Goal: Entertainment & Leisure: Consume media (video, audio)

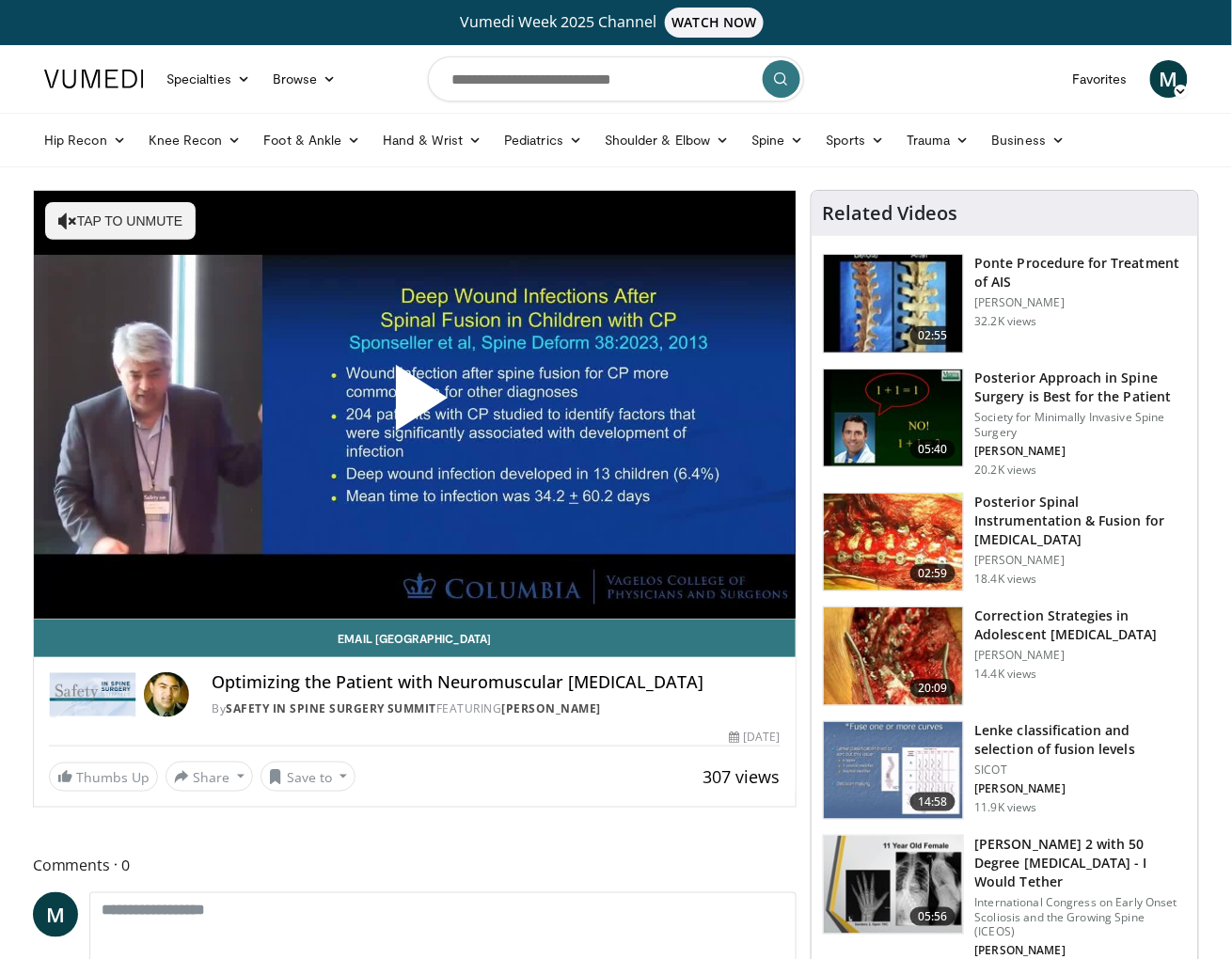
click at [415, 405] on span "Video Player" at bounding box center [415, 405] width 0 height 0
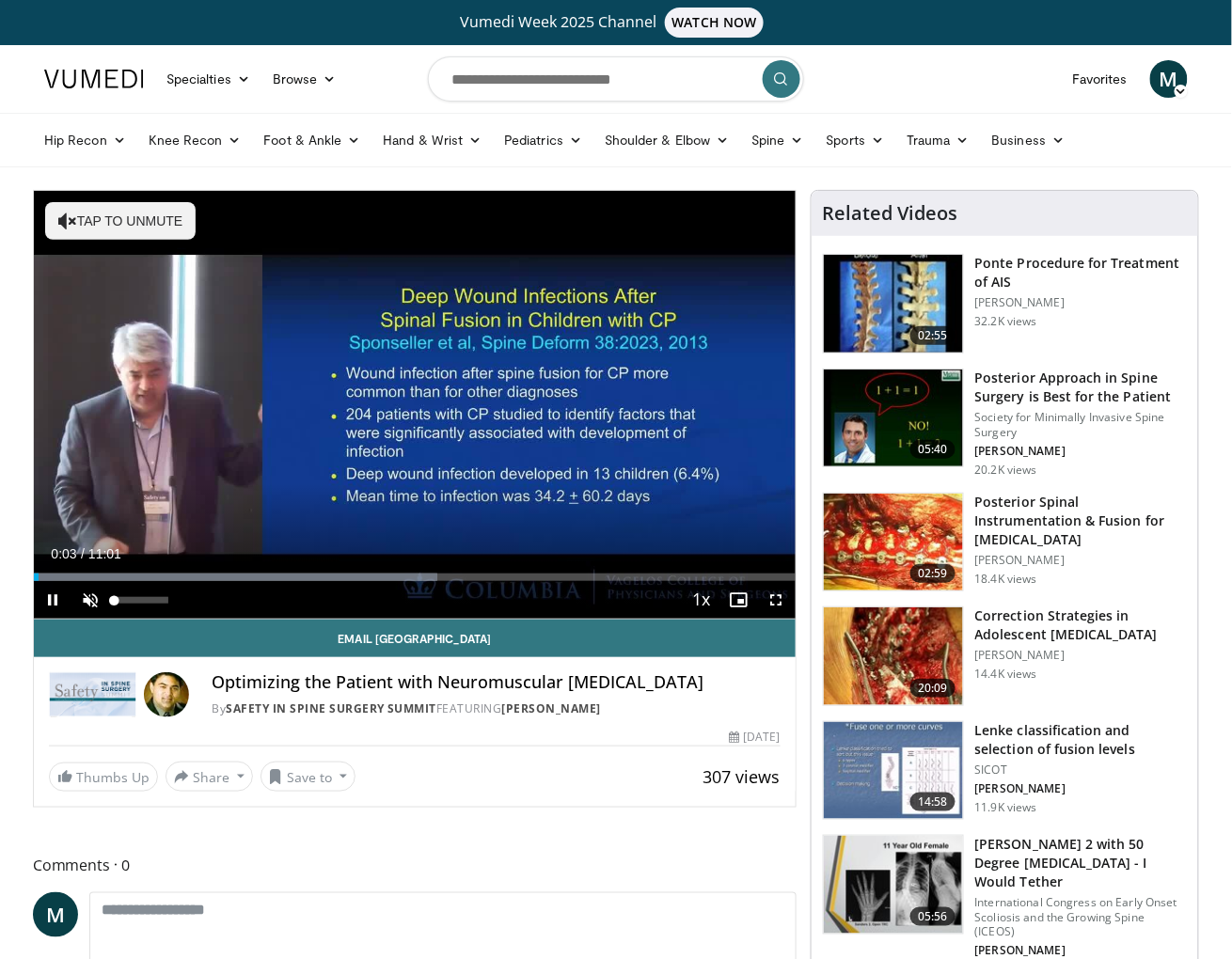
click at [100, 609] on span "Video Player" at bounding box center [90, 599] width 38 height 38
click at [779, 606] on span "Video Player" at bounding box center [776, 599] width 38 height 38
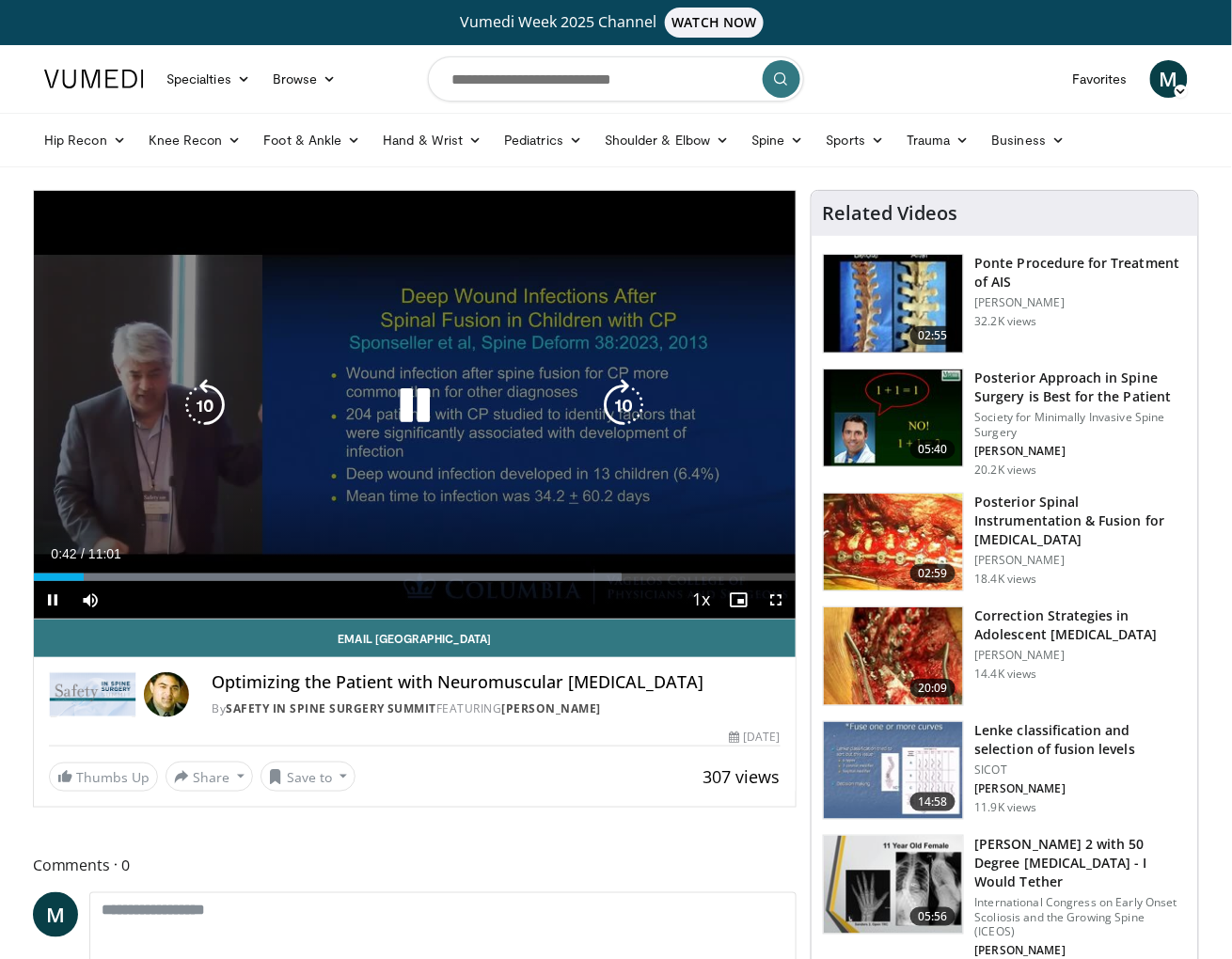
click at [420, 407] on icon "Video Player" at bounding box center [414, 405] width 53 height 53
click at [416, 406] on icon "Video Player" at bounding box center [414, 405] width 53 height 53
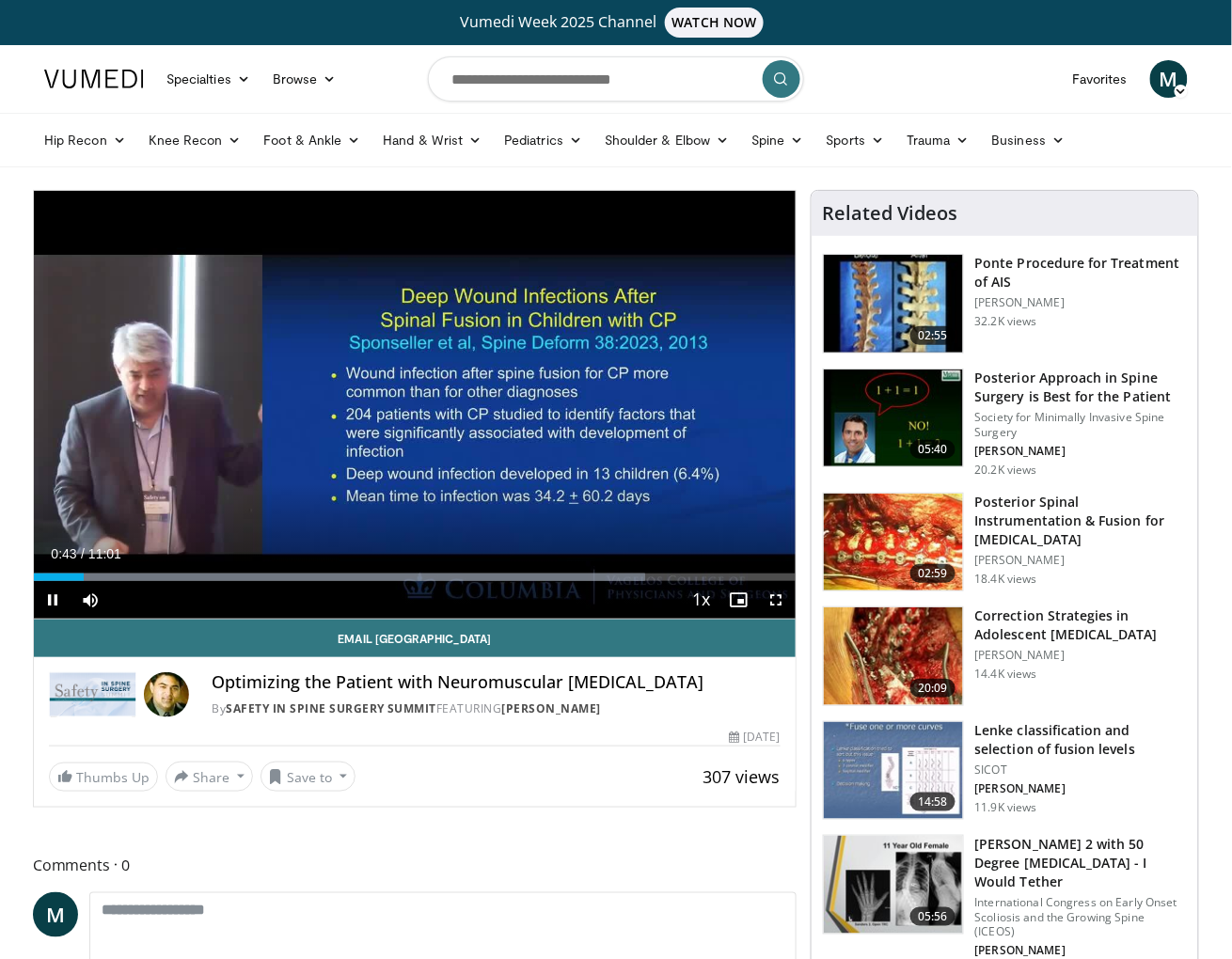
click at [773, 599] on span "Video Player" at bounding box center [776, 599] width 38 height 38
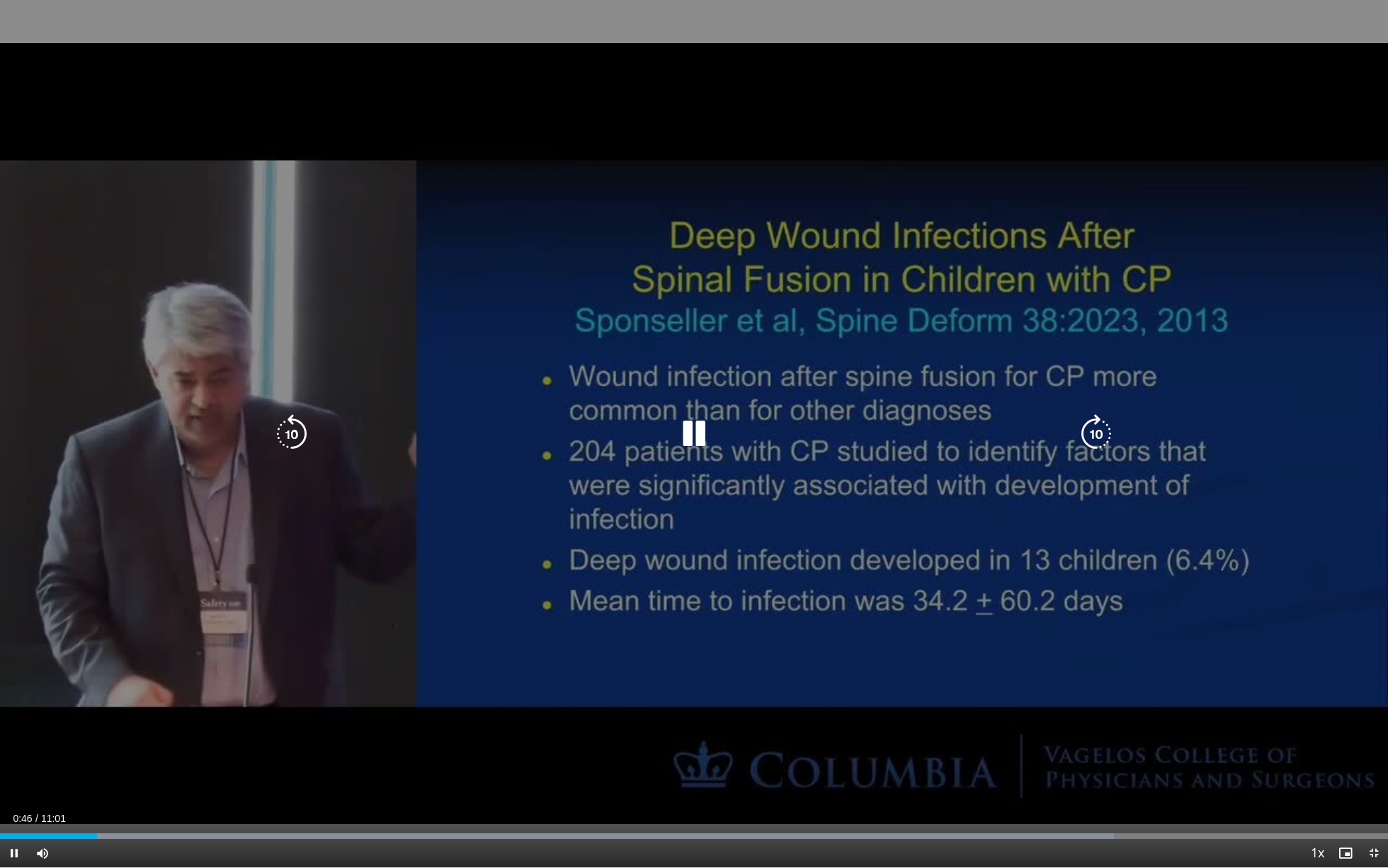
click at [697, 431] on icon "Video Player" at bounding box center [694, 434] width 40 height 40
click at [672, 429] on div "Video Player" at bounding box center [694, 434] width 833 height 28
click at [686, 434] on icon "Video Player" at bounding box center [694, 434] width 40 height 40
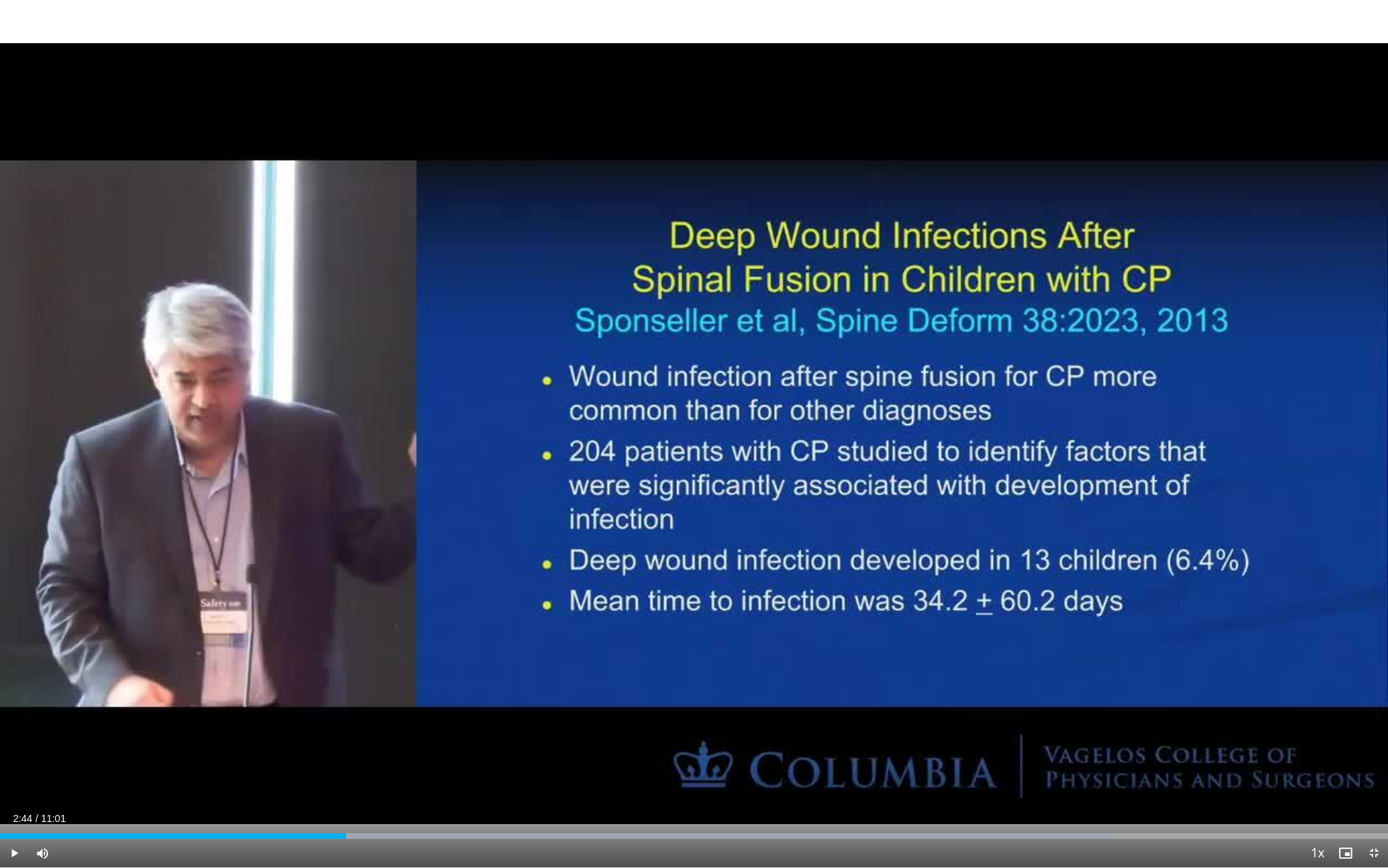
click at [15, 722] on span "Video Player" at bounding box center [14, 853] width 28 height 28
click at [711, 722] on div "Progress Bar" at bounding box center [712, 836] width 1 height 6
click at [708, 722] on div "Progress Bar" at bounding box center [709, 836] width 1 height 6
click at [701, 722] on div "Progress Bar" at bounding box center [701, 836] width 1 height 6
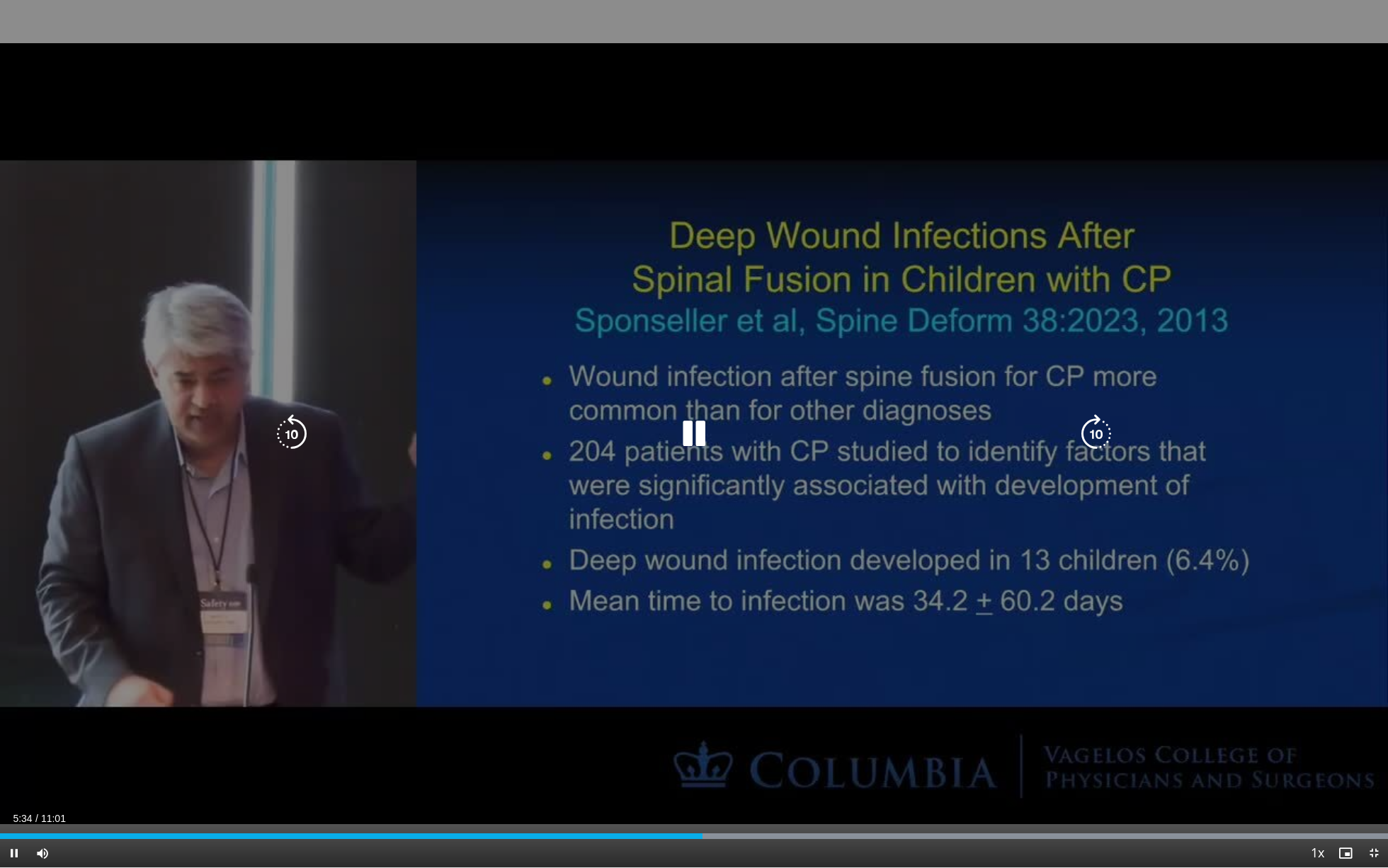
click at [692, 429] on icon "Video Player" at bounding box center [694, 434] width 40 height 40
click at [692, 434] on icon "Video Player" at bounding box center [694, 434] width 40 height 40
click at [575, 212] on div "10 seconds Tap to unmute" at bounding box center [694, 434] width 1388 height 867
drag, startPoint x: 567, startPoint y: 213, endPoint x: 825, endPoint y: 241, distance: 259.5
click at [825, 241] on div "10 seconds Tap to unmute" at bounding box center [694, 434] width 1388 height 867
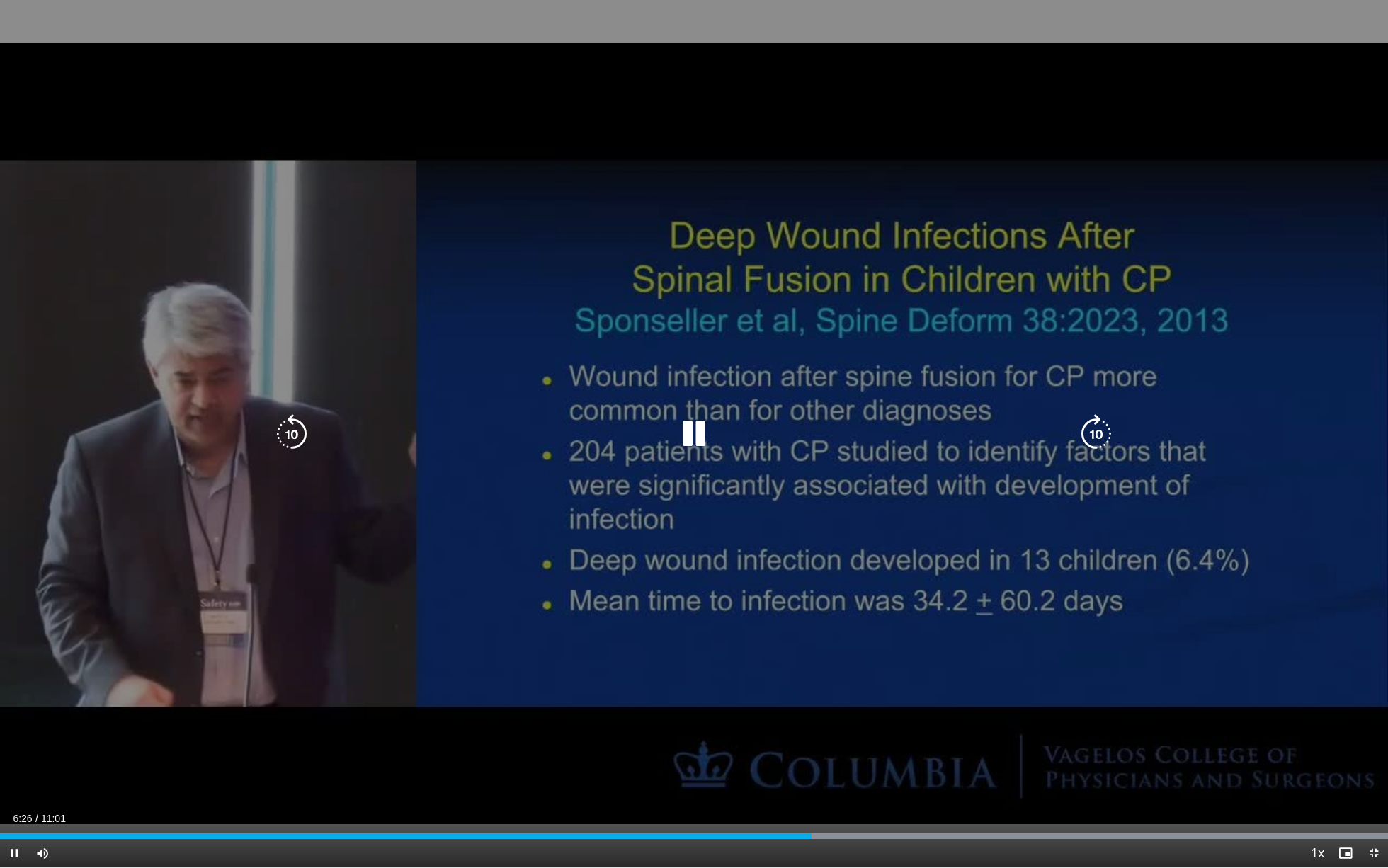
click at [571, 211] on div "10 seconds Tap to unmute" at bounding box center [694, 434] width 1388 height 867
click at [295, 443] on icon "Video Player" at bounding box center [292, 434] width 40 height 40
click at [689, 431] on icon "Video Player" at bounding box center [694, 434] width 40 height 40
click at [687, 437] on icon "Video Player" at bounding box center [694, 434] width 40 height 40
click at [689, 431] on icon "Video Player" at bounding box center [694, 434] width 40 height 40
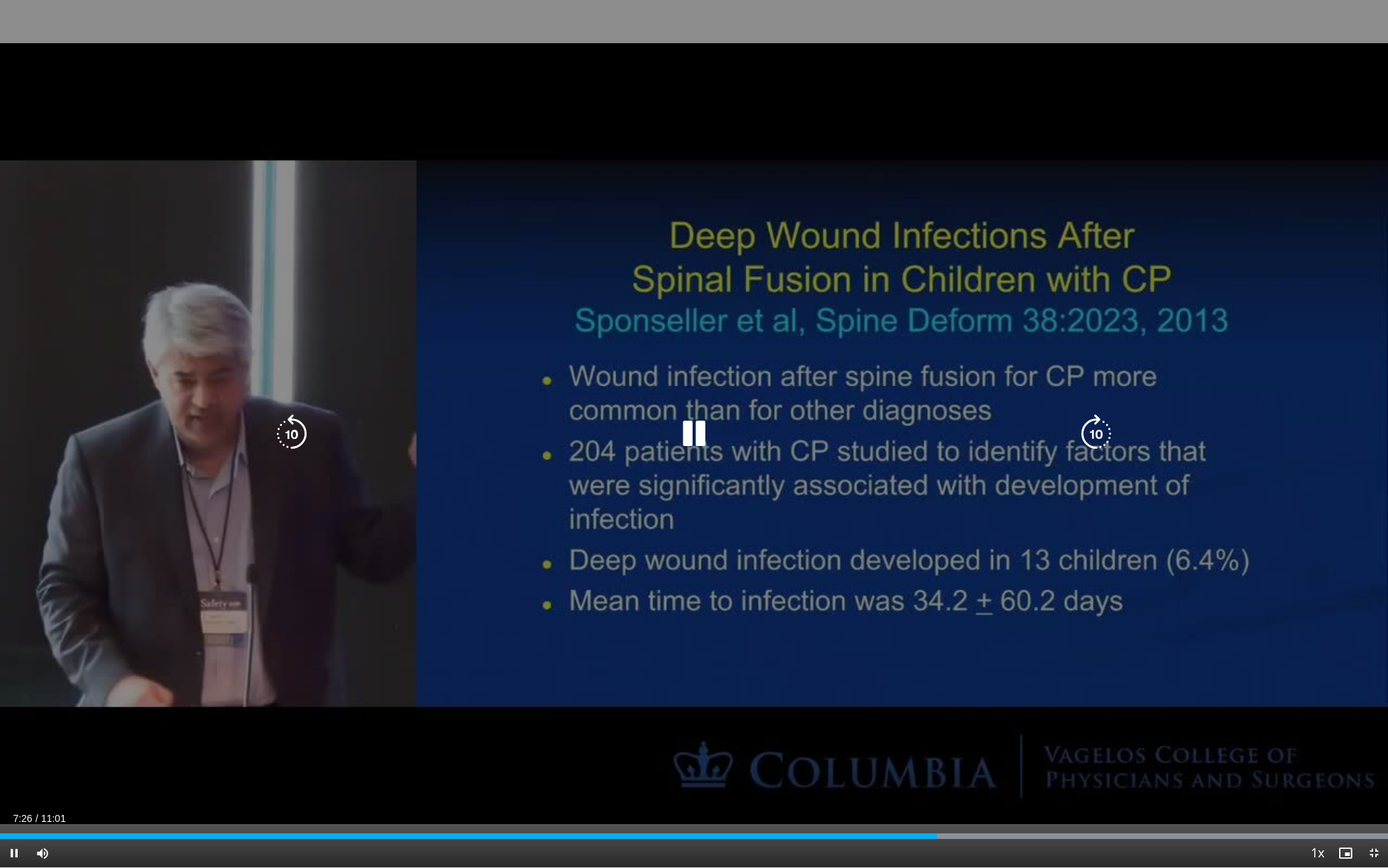
click at [703, 431] on icon "Video Player" at bounding box center [694, 434] width 40 height 40
click at [693, 426] on icon "Video Player" at bounding box center [694, 434] width 40 height 40
click at [689, 437] on icon "Video Player" at bounding box center [694, 434] width 40 height 40
click at [706, 434] on icon "Video Player" at bounding box center [694, 434] width 40 height 40
click at [695, 434] on icon "Video Player" at bounding box center [694, 434] width 40 height 40
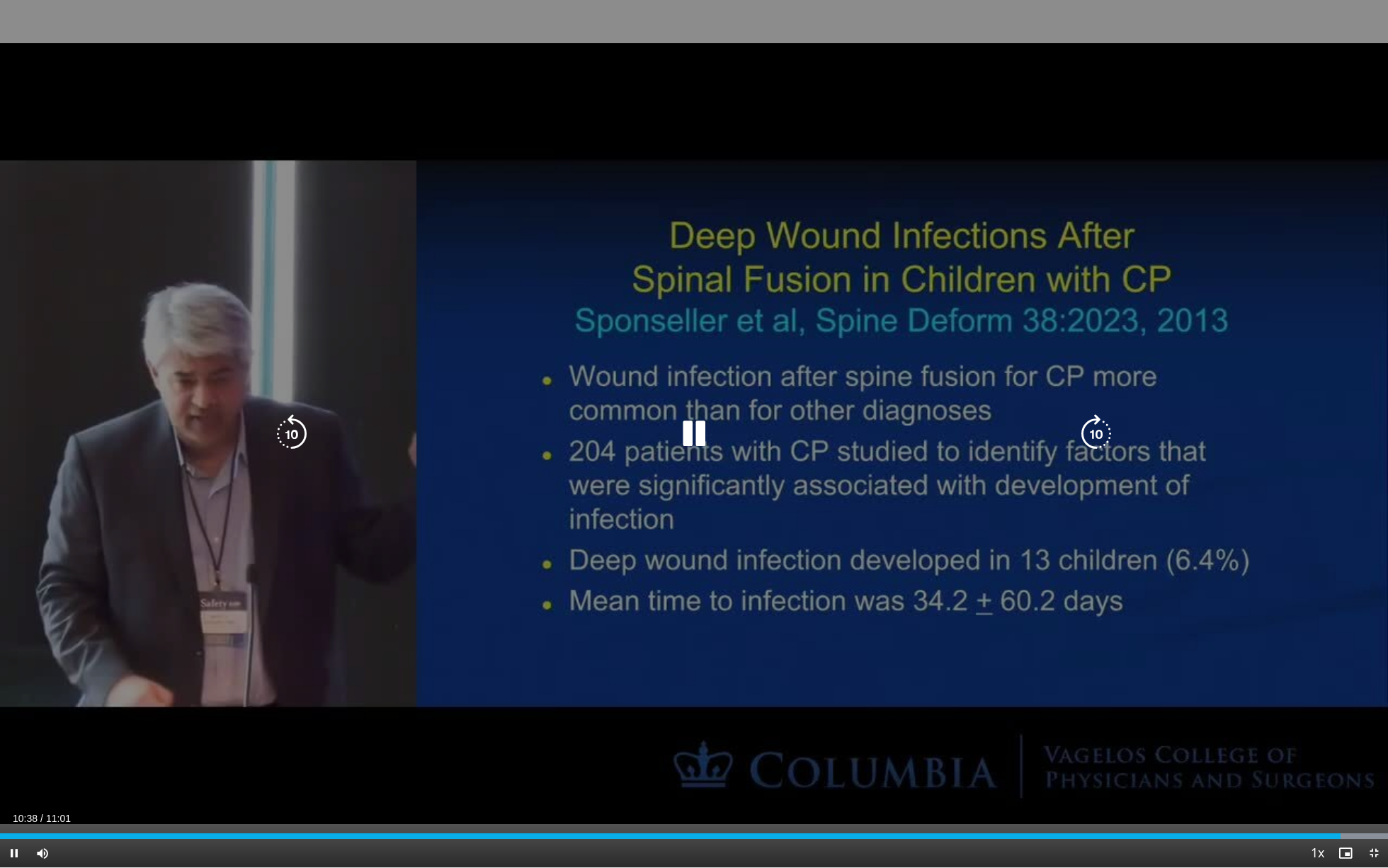
click at [697, 431] on icon "Video Player" at bounding box center [694, 434] width 40 height 40
click at [689, 432] on icon "Video Player" at bounding box center [694, 434] width 40 height 40
click at [294, 431] on icon "Video Player" at bounding box center [292, 434] width 40 height 40
click at [693, 432] on icon "Video Player" at bounding box center [694, 434] width 40 height 40
click at [273, 422] on icon "Video Player" at bounding box center [292, 434] width 40 height 40
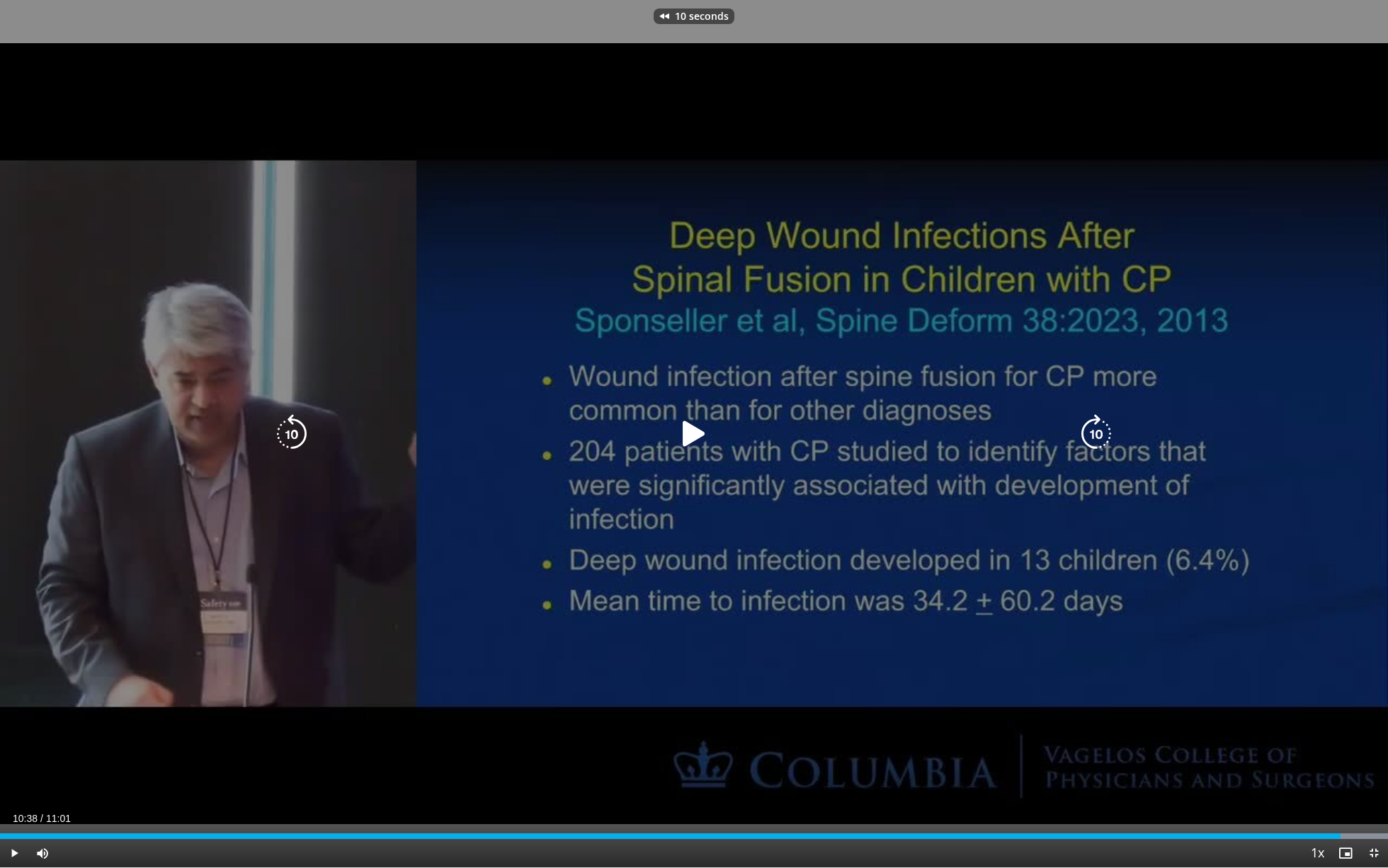
click at [292, 431] on icon "Video Player" at bounding box center [292, 434] width 40 height 40
click at [927, 435] on icon "Video Player" at bounding box center [1096, 434] width 40 height 40
click at [695, 437] on icon "Video Player" at bounding box center [694, 434] width 40 height 40
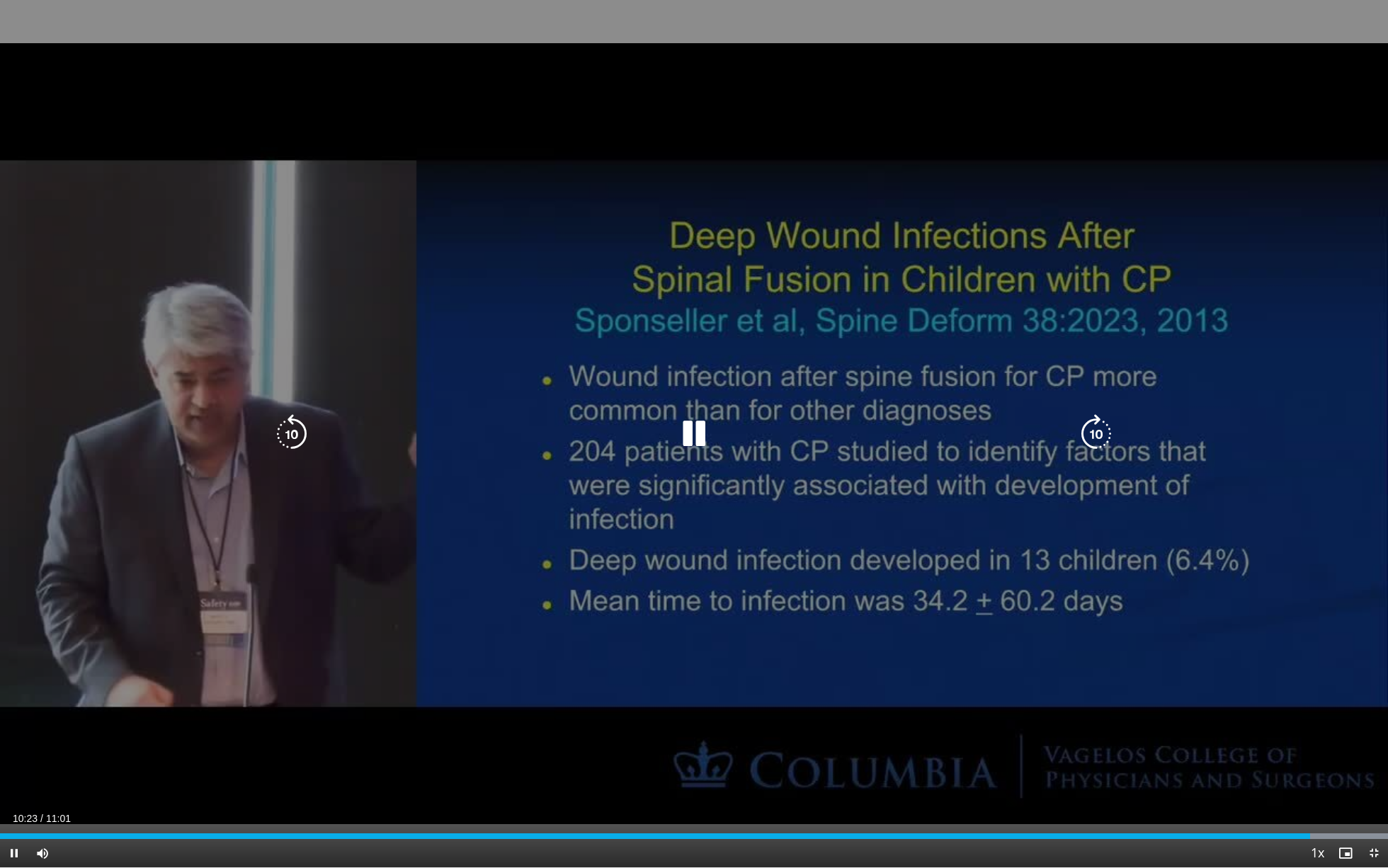
click at [927, 434] on icon "Video Player" at bounding box center [1096, 434] width 40 height 40
click at [927, 437] on icon "Video Player" at bounding box center [1096, 434] width 40 height 40
click at [701, 426] on icon "Video Player" at bounding box center [694, 434] width 40 height 40
click at [690, 440] on icon "Video Player" at bounding box center [694, 434] width 40 height 40
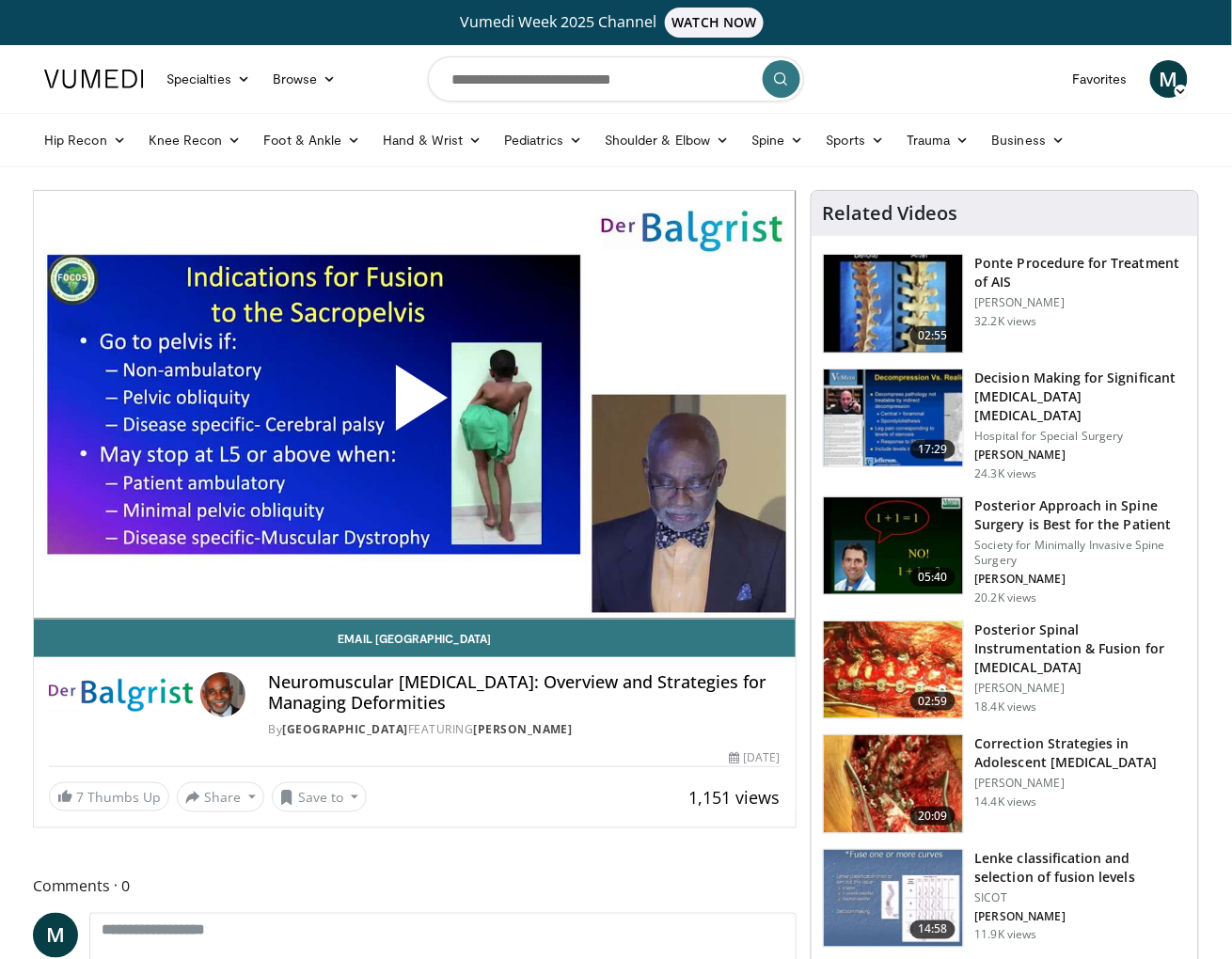
click at [415, 405] on span "Video Player" at bounding box center [415, 405] width 0 height 0
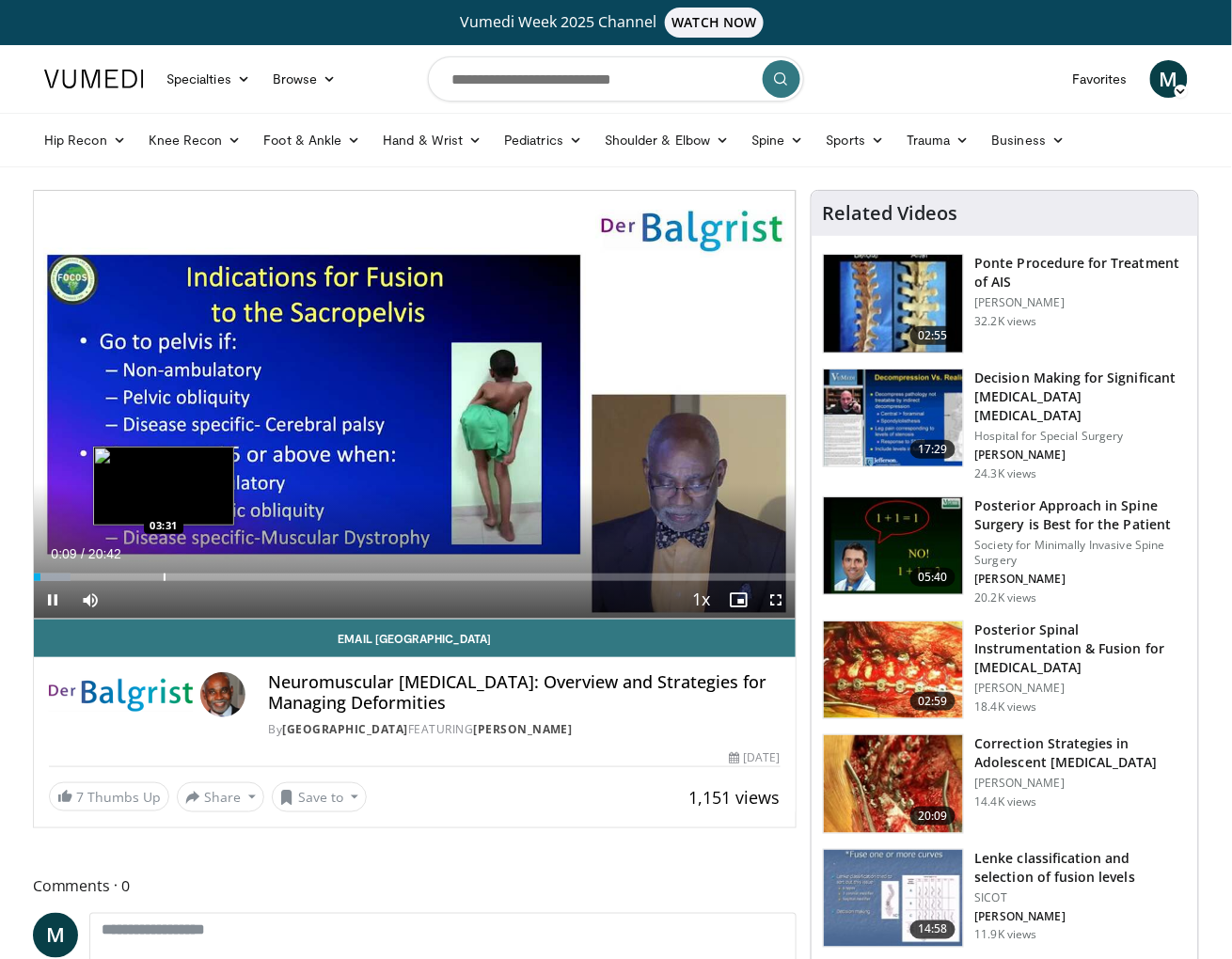
click at [164, 568] on div "Loaded : 4.83% 00:10 03:31" at bounding box center [414, 572] width 762 height 18
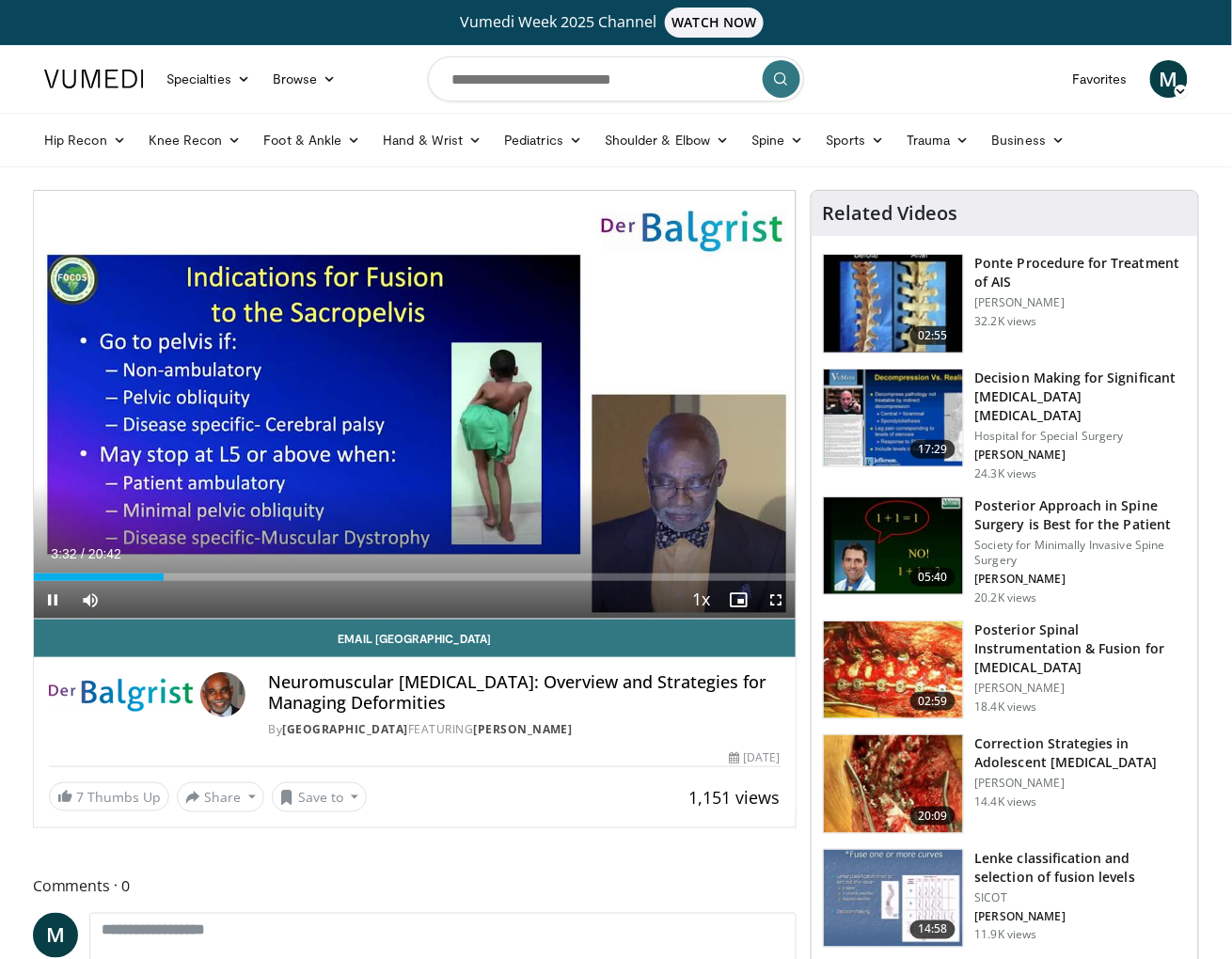
click at [773, 603] on span "Video Player" at bounding box center [776, 599] width 38 height 38
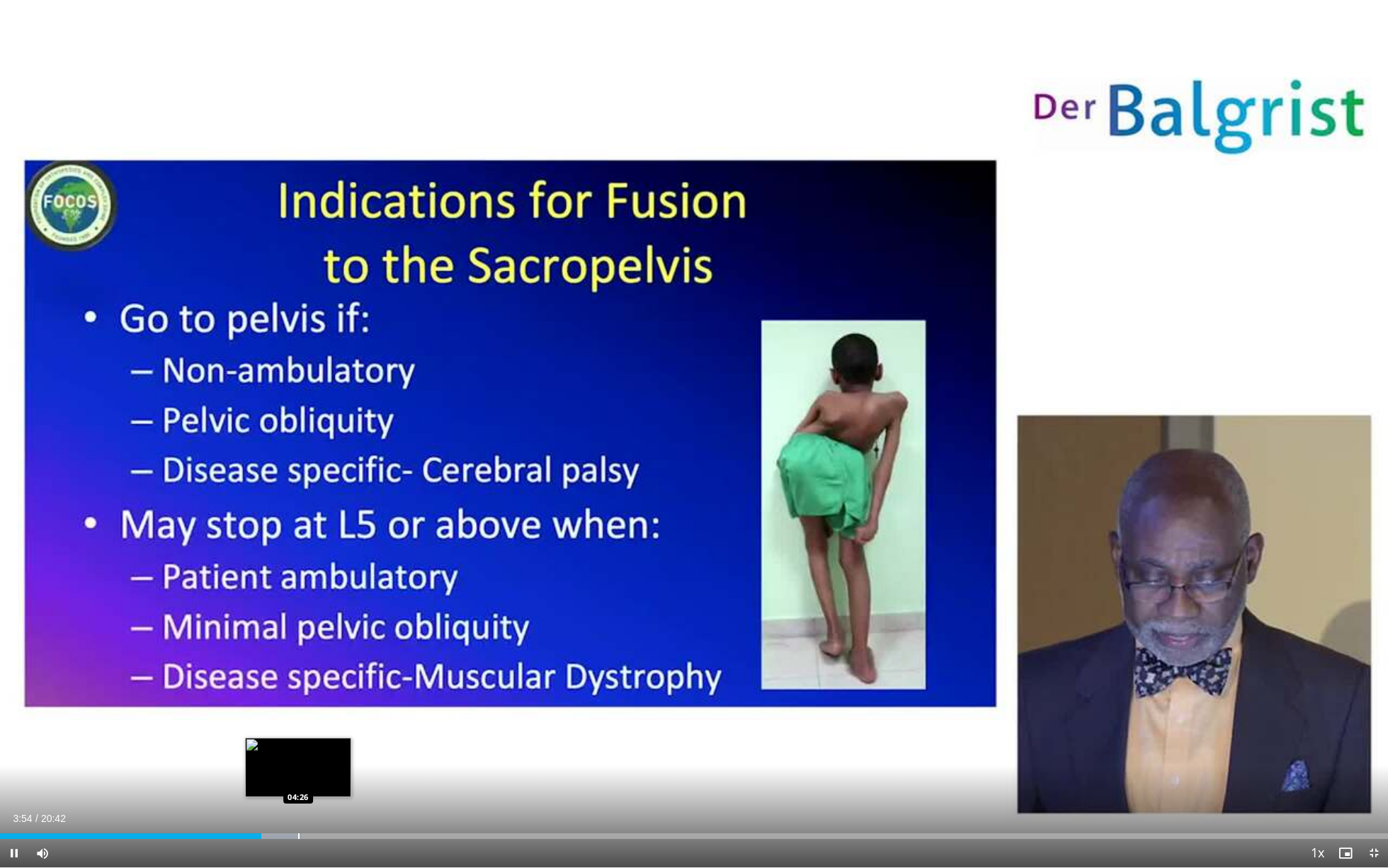
click at [298, 722] on div "Progress Bar" at bounding box center [299, 836] width 1 height 6
click at [344, 722] on div "Progress Bar" at bounding box center [345, 836] width 1 height 6
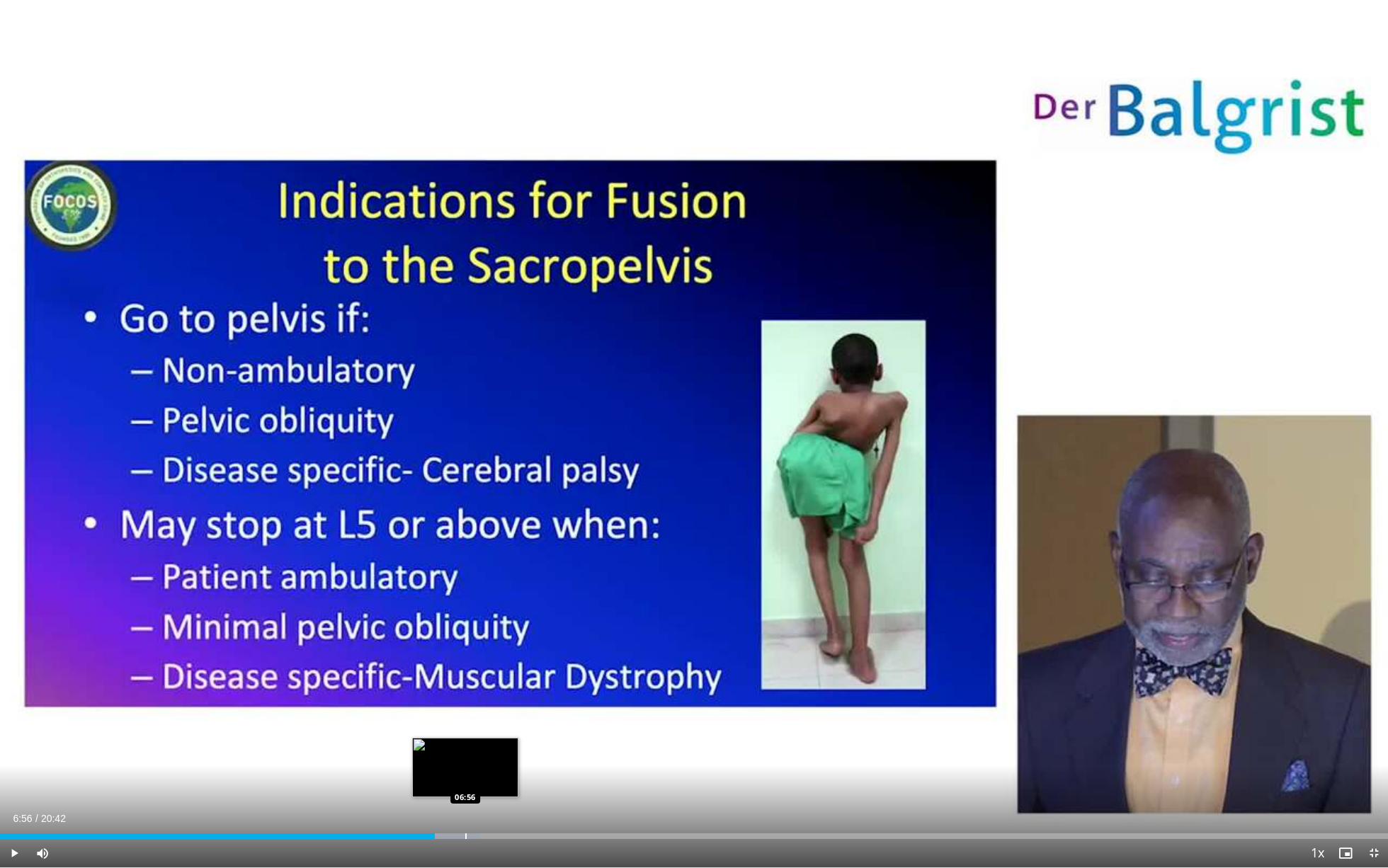
click at [466, 722] on div "Progress Bar" at bounding box center [466, 836] width 1 height 6
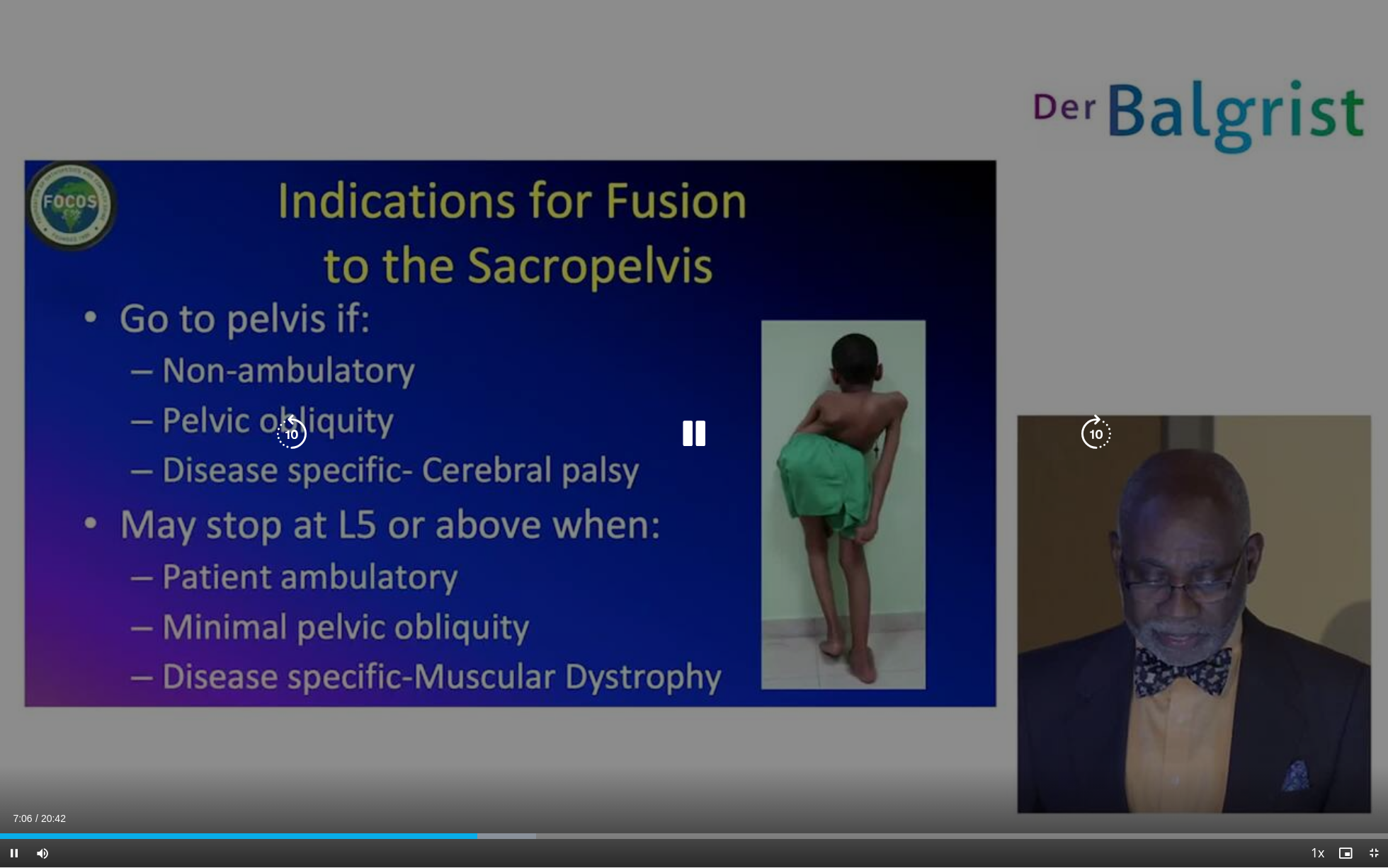
click at [691, 431] on icon "Video Player" at bounding box center [694, 434] width 40 height 40
click at [693, 445] on icon "Video Player" at bounding box center [694, 434] width 40 height 40
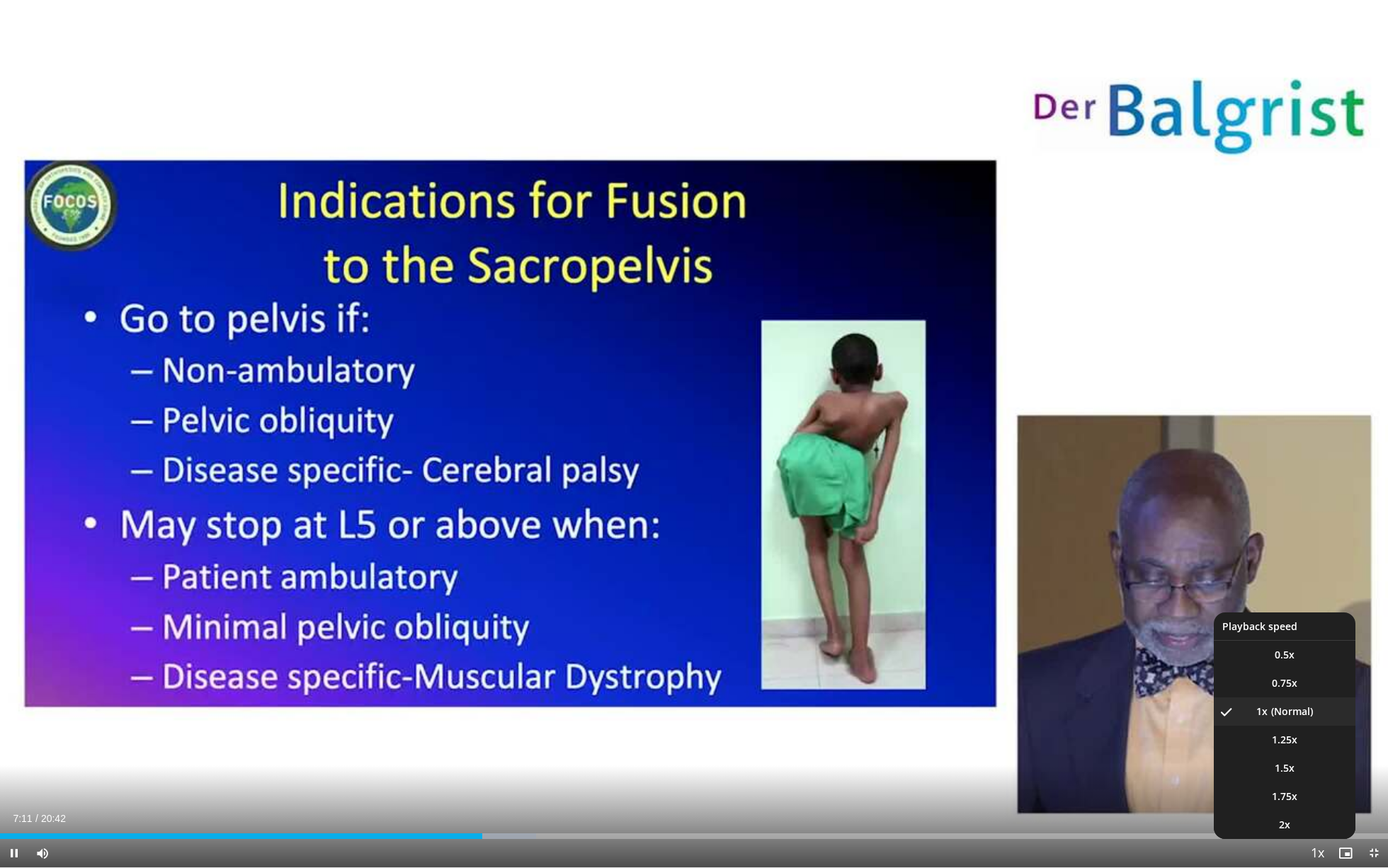
click at [927, 722] on span "Video Player" at bounding box center [1317, 853] width 20 height 28
click at [927, 722] on li "1.5x" at bounding box center [1284, 768] width 141 height 28
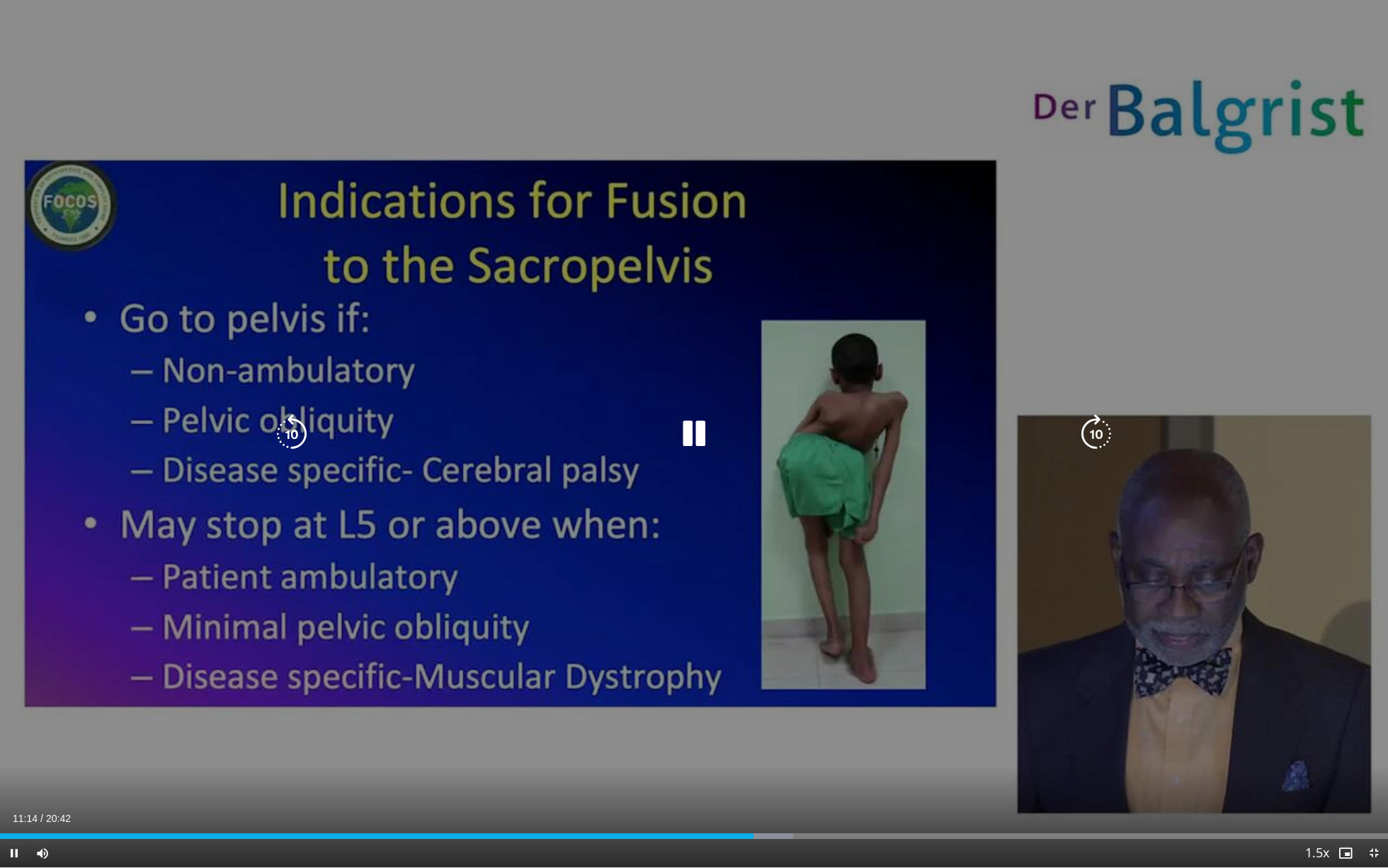
click at [706, 426] on icon "Video Player" at bounding box center [694, 434] width 40 height 40
click at [685, 439] on icon "Video Player" at bounding box center [694, 434] width 40 height 40
click at [701, 425] on icon "Video Player" at bounding box center [694, 434] width 40 height 40
click at [698, 429] on icon "Video Player" at bounding box center [694, 434] width 40 height 40
click at [689, 435] on icon "Video Player" at bounding box center [694, 434] width 40 height 40
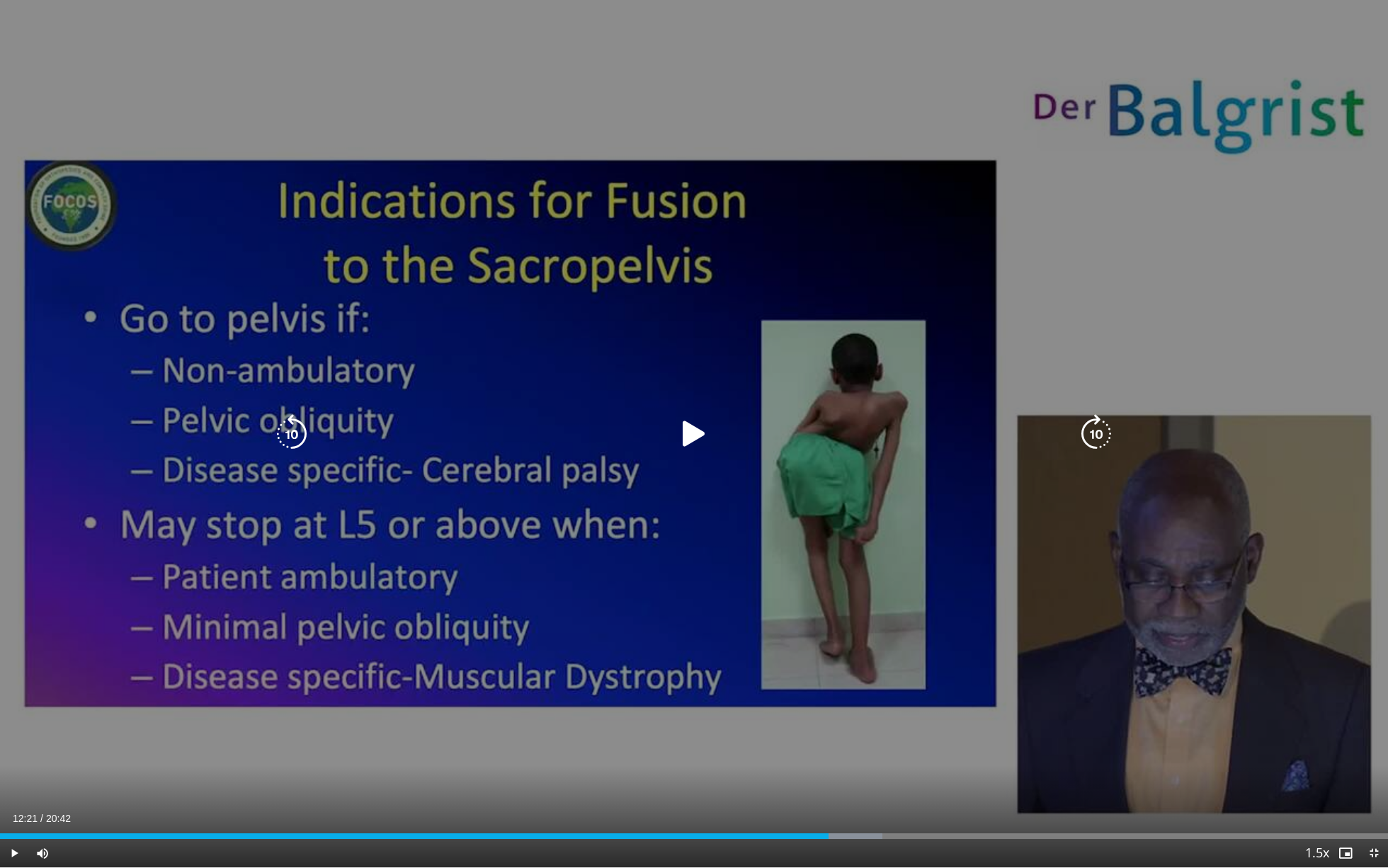
click at [698, 439] on icon "Video Player" at bounding box center [694, 434] width 40 height 40
click at [700, 421] on icon "Video Player" at bounding box center [694, 434] width 40 height 40
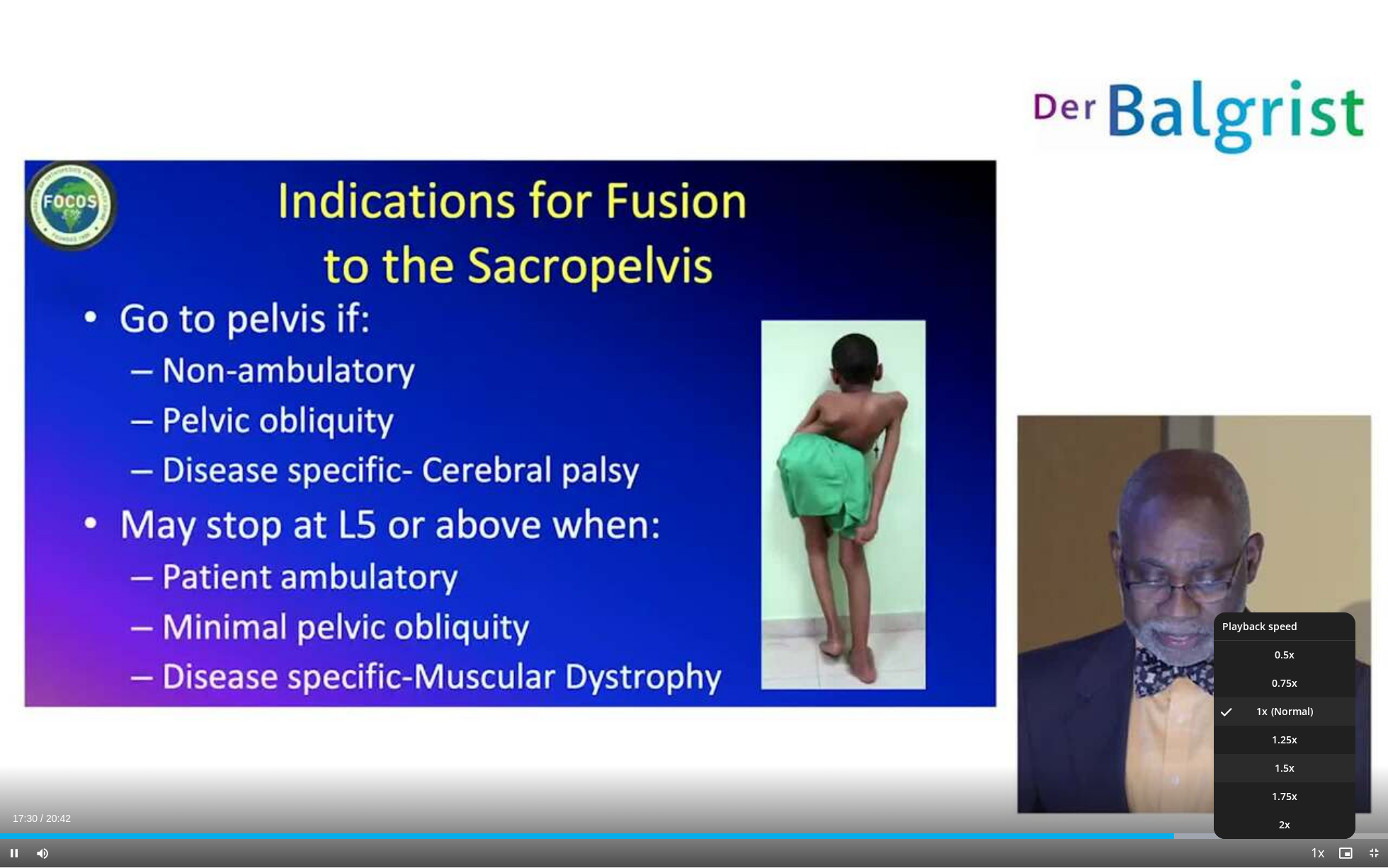
click at [927, 722] on li "1.5x" at bounding box center [1284, 768] width 141 height 28
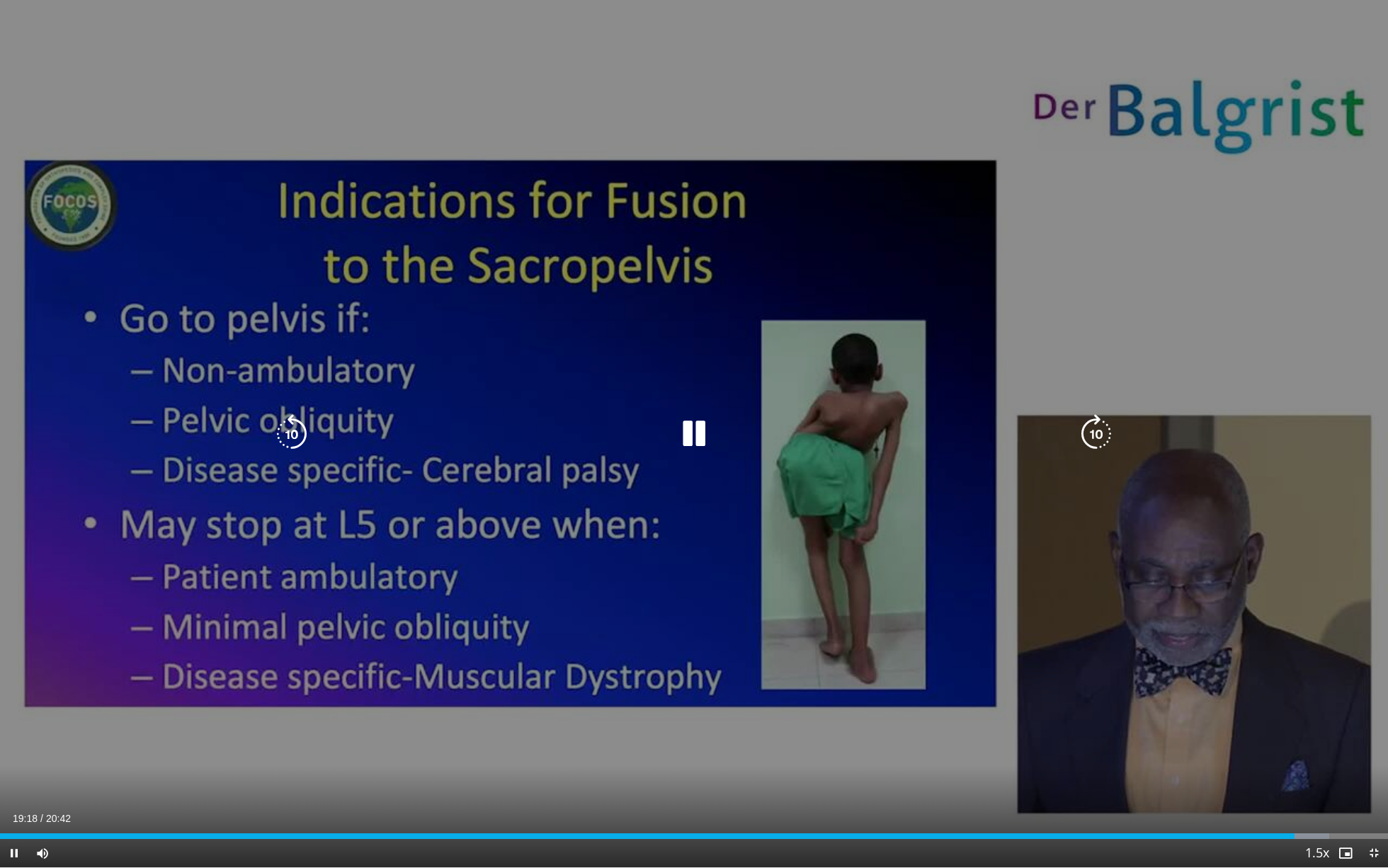
click at [695, 434] on icon "Video Player" at bounding box center [694, 434] width 40 height 40
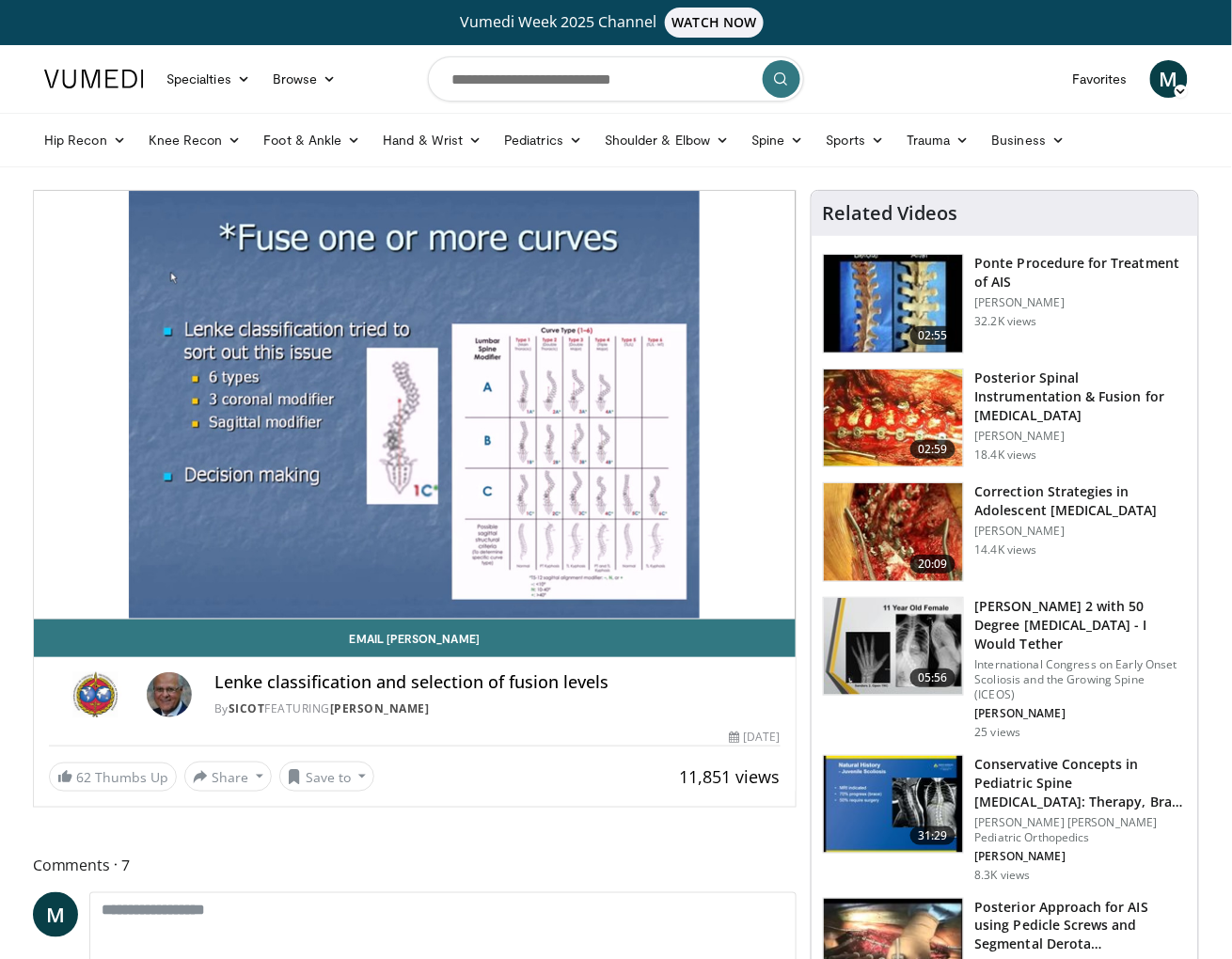
click at [332, 761] on div "Email [PERSON_NAME] classification and selection of fusion levels By SICOT FEAT…" at bounding box center [414, 705] width 762 height 172
click at [329, 773] on button "Save to" at bounding box center [328, 776] width 96 height 30
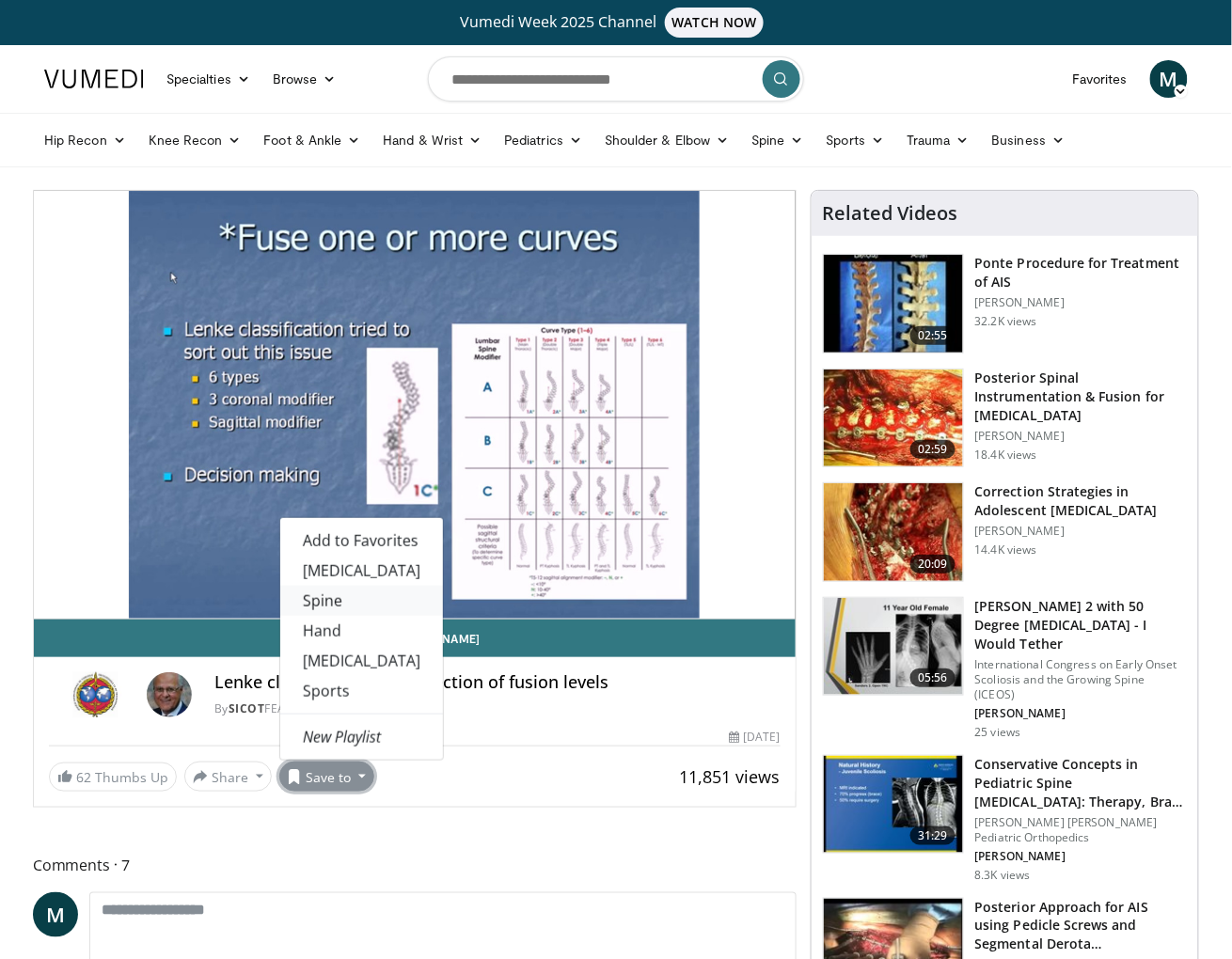
click at [346, 591] on link "Spine" at bounding box center [361, 600] width 163 height 30
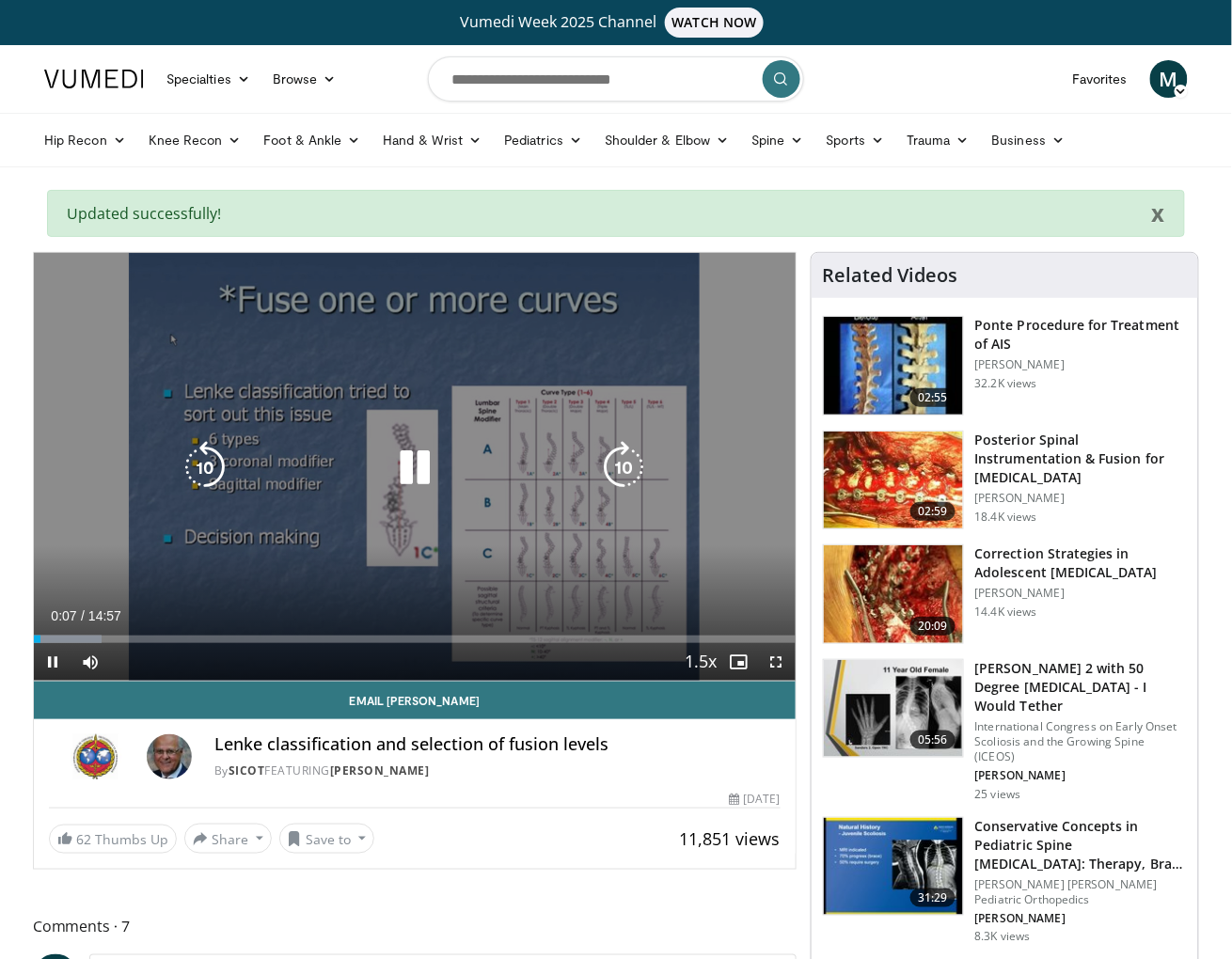
click at [412, 476] on icon "Video Player" at bounding box center [414, 467] width 53 height 53
